Goal: Transaction & Acquisition: Download file/media

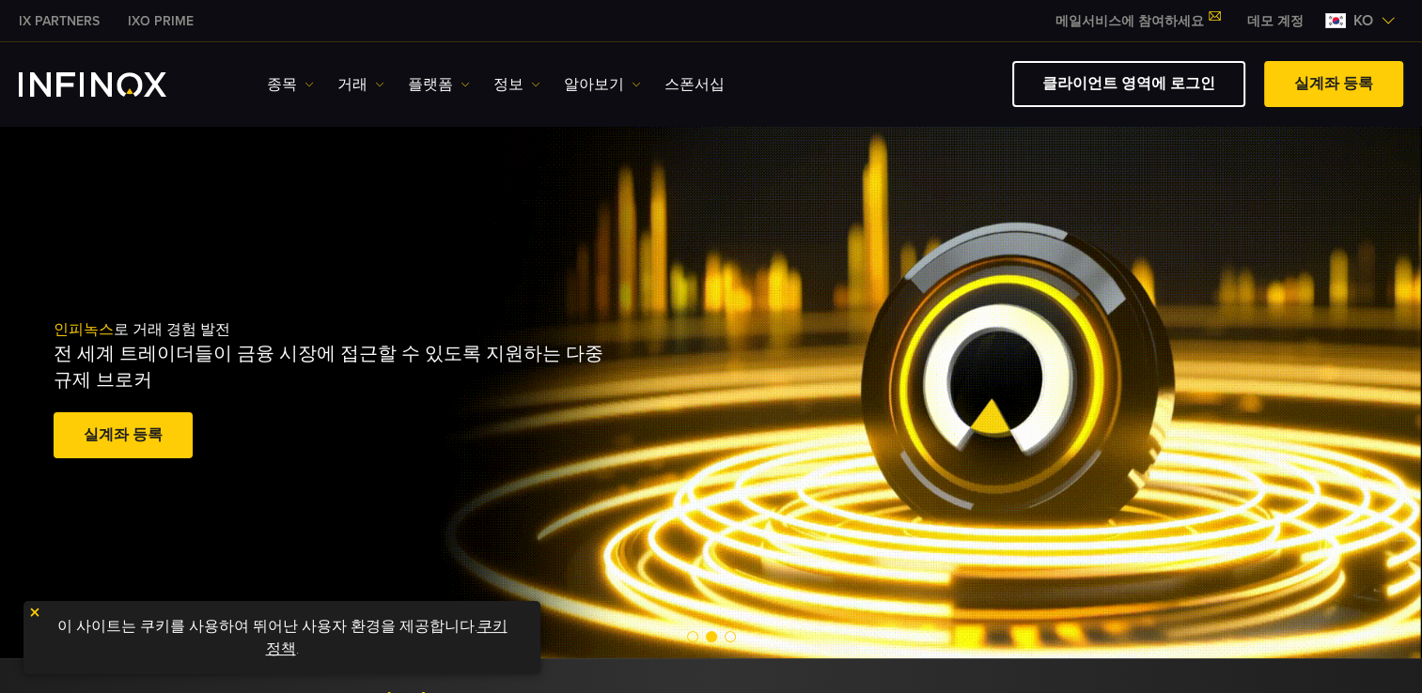
drag, startPoint x: 1164, startPoint y: 92, endPoint x: 1182, endPoint y: 241, distance: 150.5
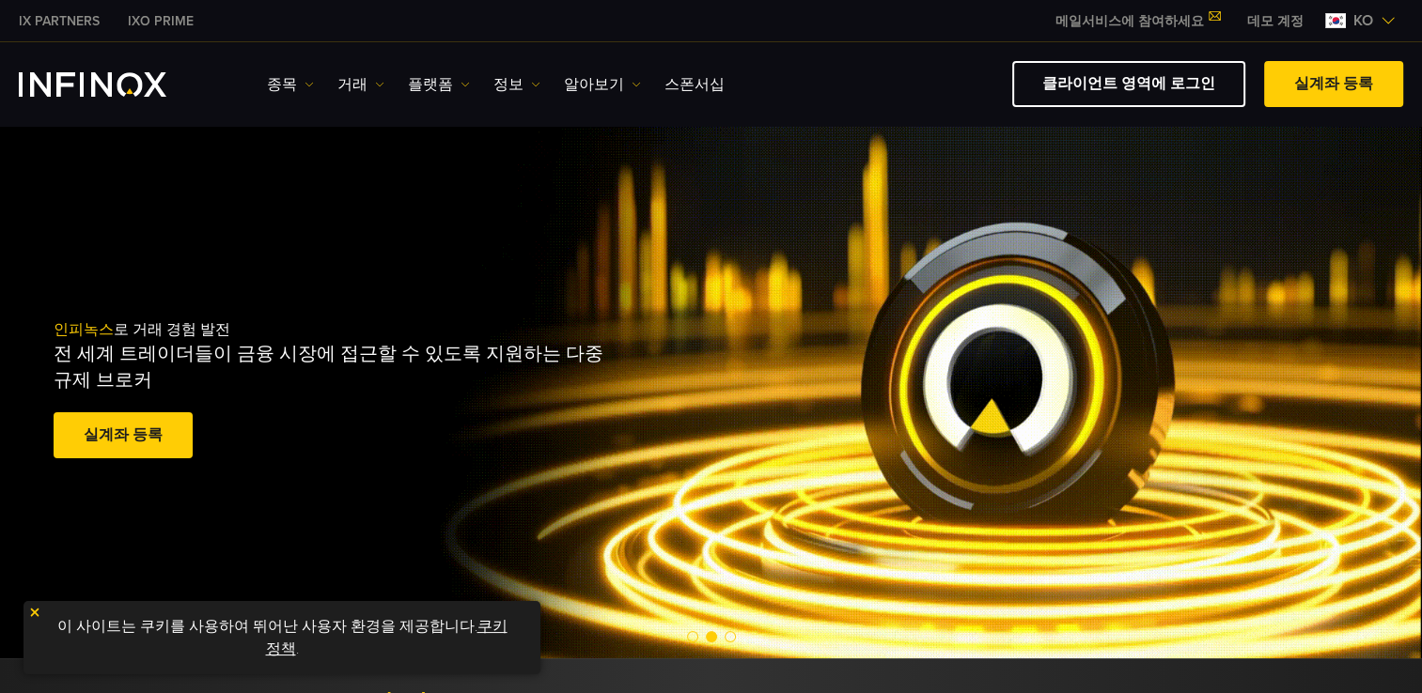
click at [1164, 92] on link "클라이언트 영역에 로그인" at bounding box center [1128, 84] width 233 height 46
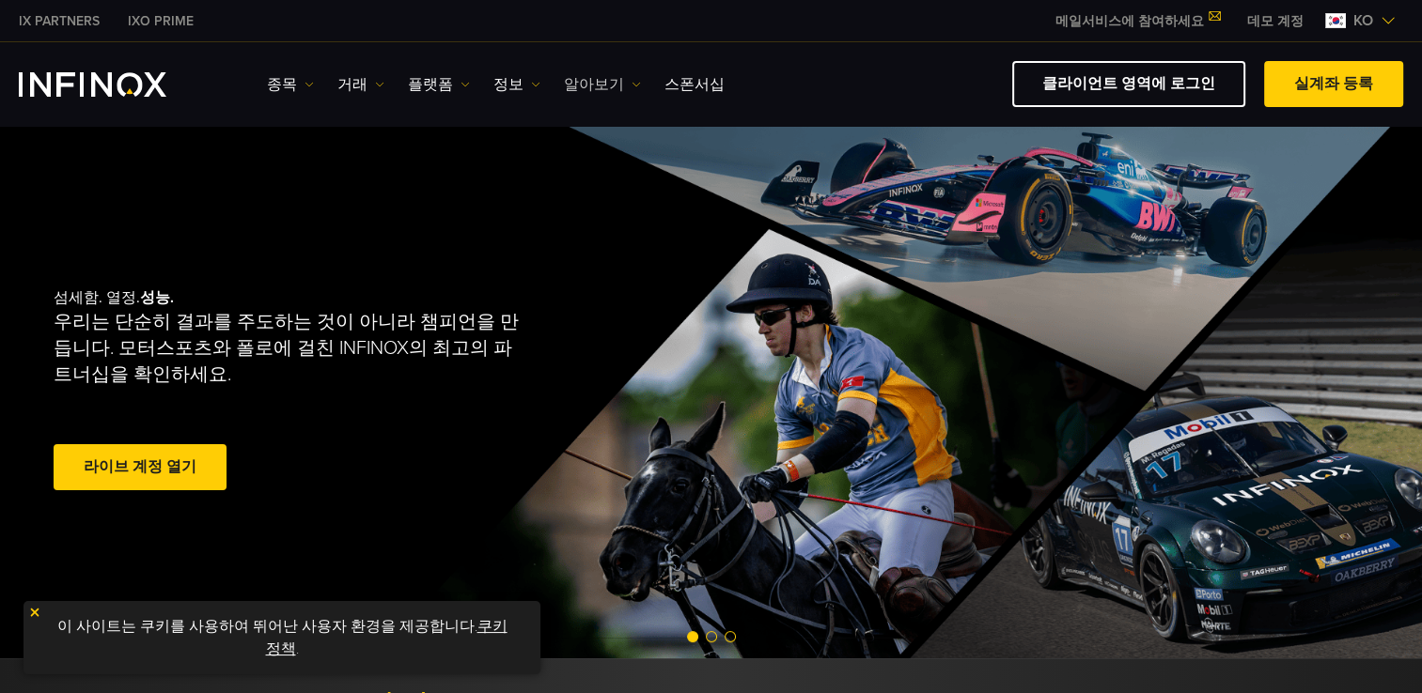
click at [631, 83] on img at bounding box center [635, 84] width 9 height 9
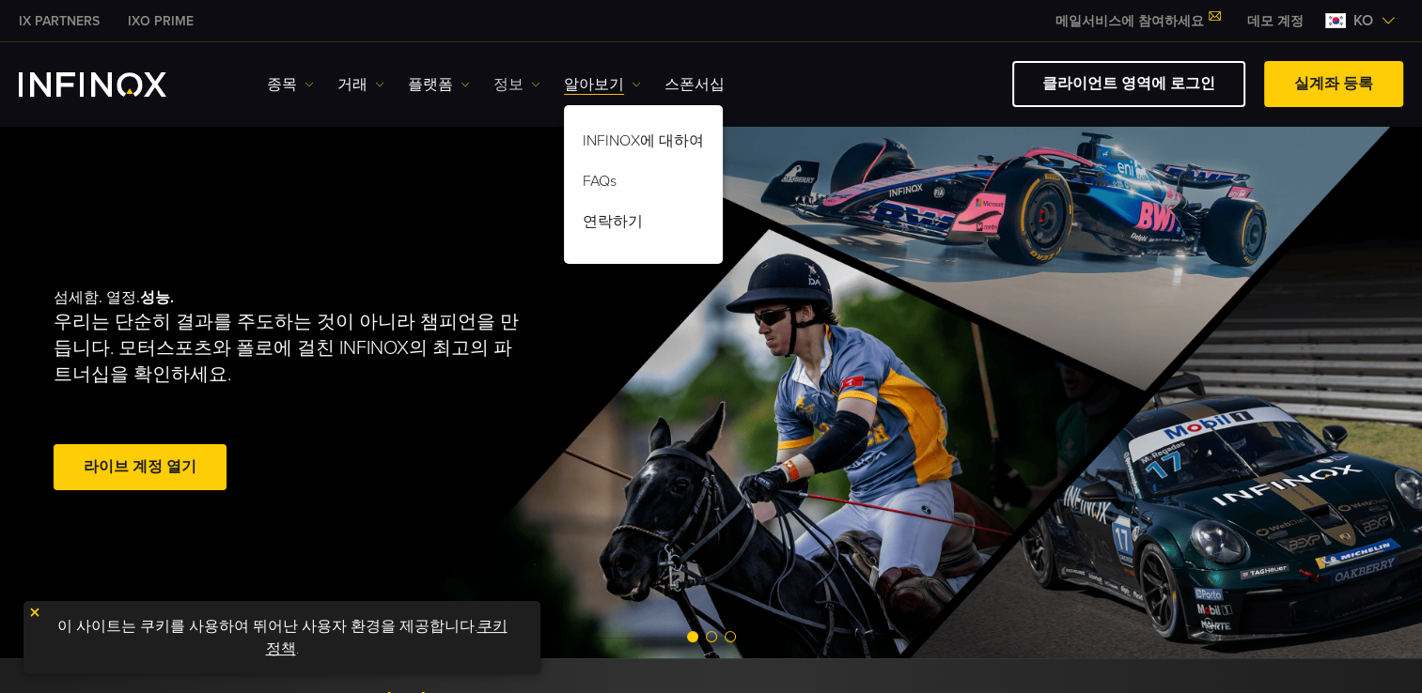
click at [531, 86] on img at bounding box center [535, 84] width 9 height 9
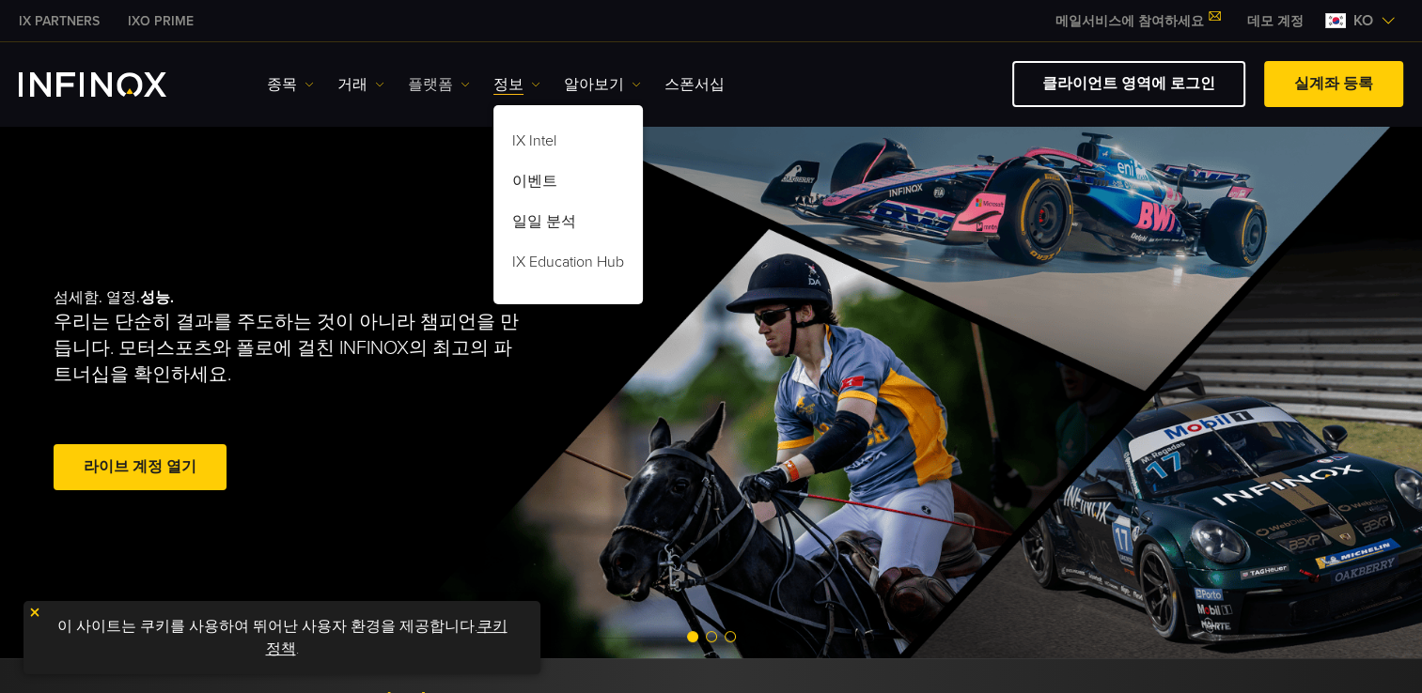
click at [460, 85] on img at bounding box center [464, 84] width 9 height 9
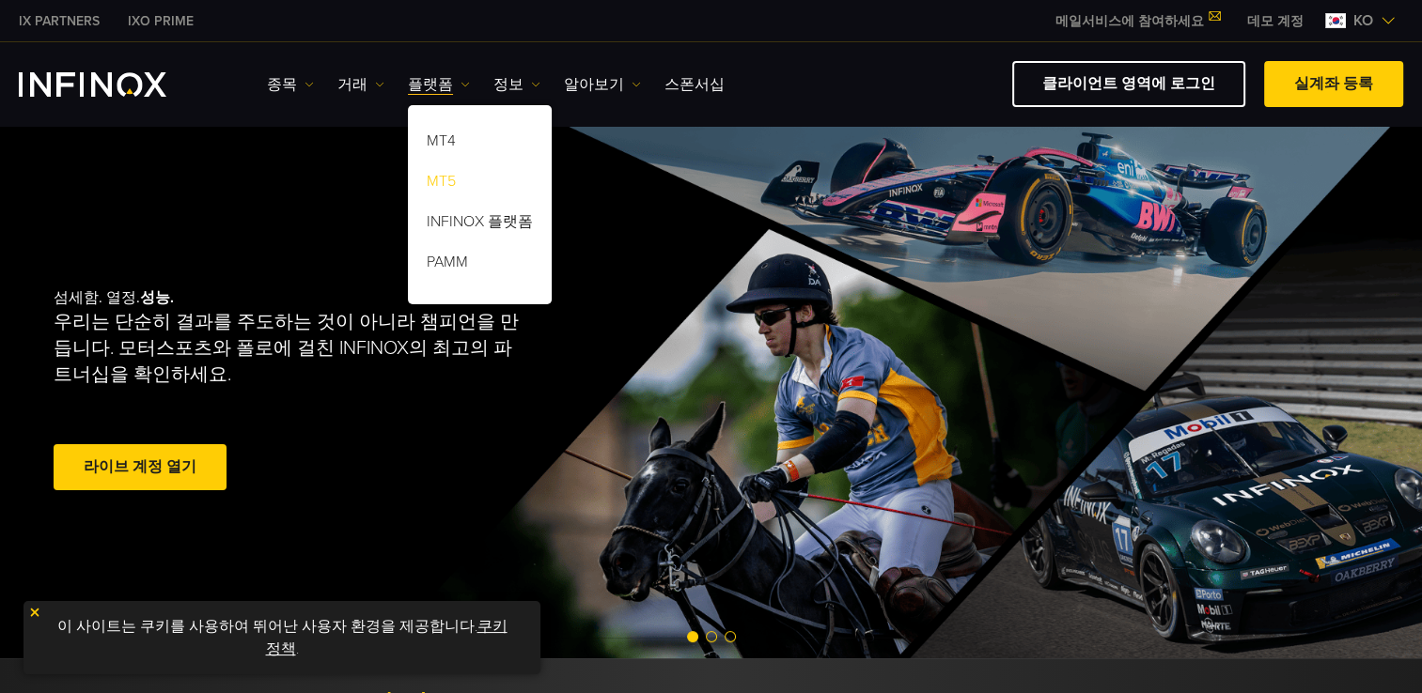
click at [440, 182] on link "MT5" at bounding box center [480, 184] width 144 height 40
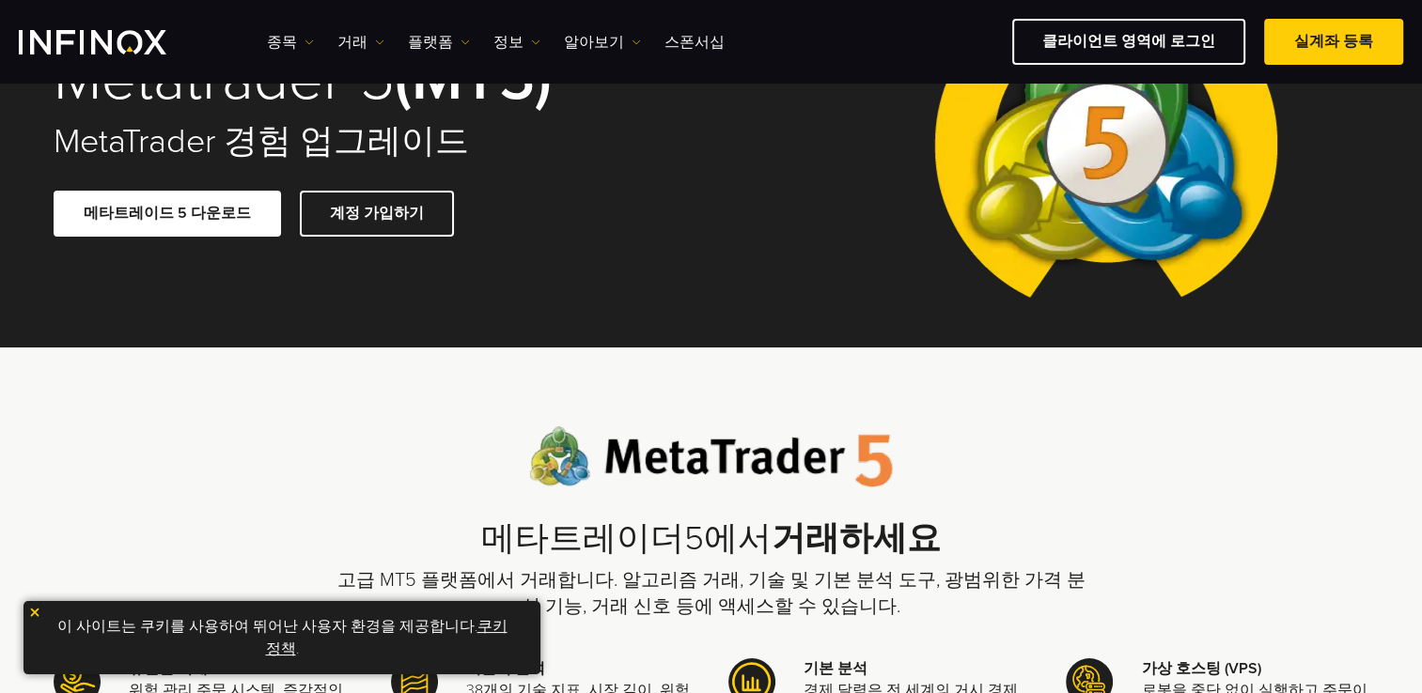
click at [182, 219] on link "메타트레이드 5 다운로드" at bounding box center [167, 214] width 227 height 46
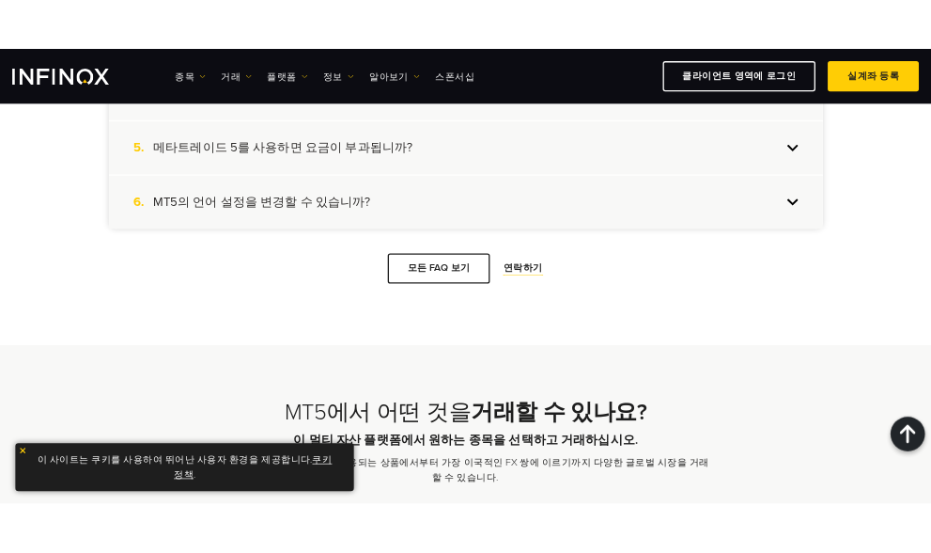
scroll to position [3947, 0]
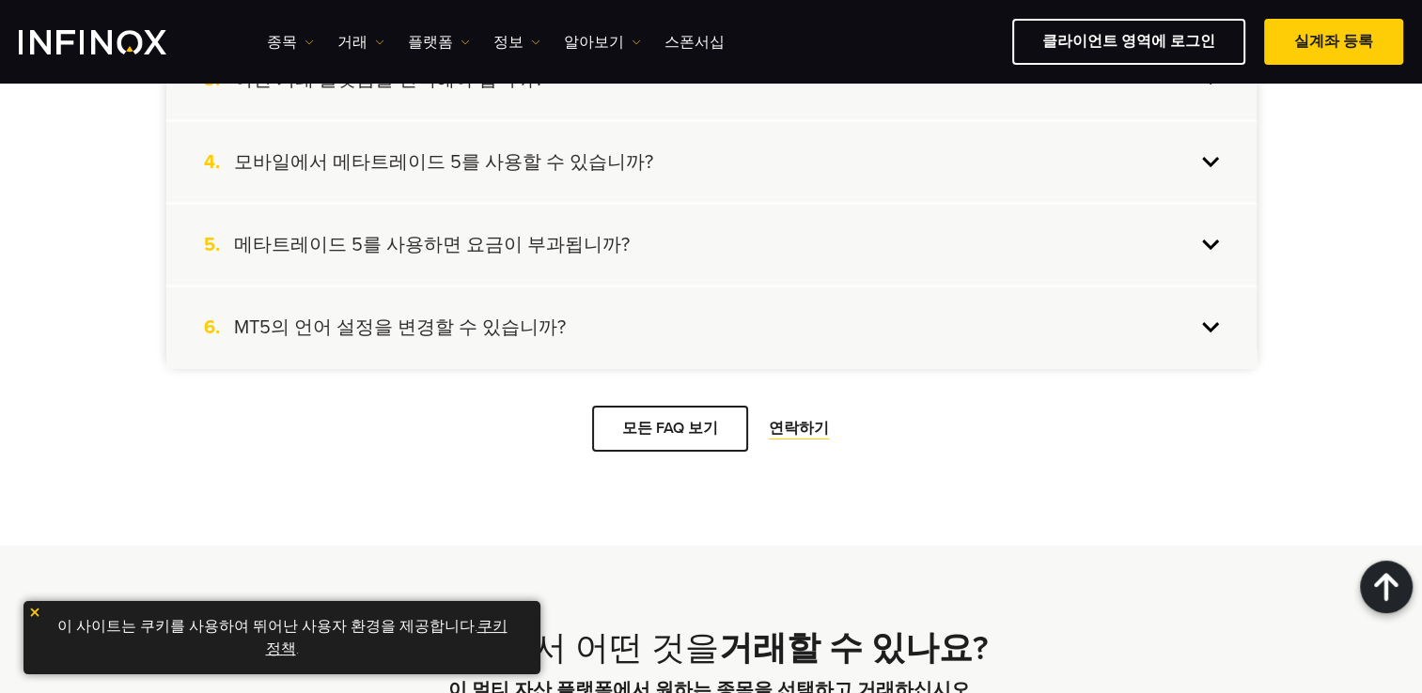
drag, startPoint x: 694, startPoint y: 227, endPoint x: 854, endPoint y: 264, distance: 163.9
click at [701, 34] on span at bounding box center [701, 34] width 0 height 0
